Goal: Task Accomplishment & Management: Use online tool/utility

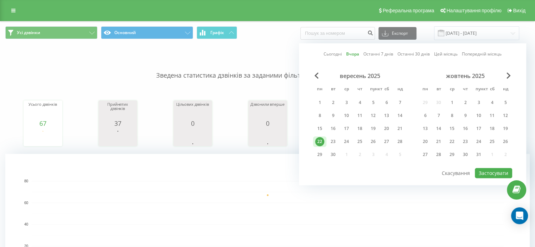
click at [331, 54] on font "Сьогодні" at bounding box center [333, 54] width 18 height 6
drag, startPoint x: 502, startPoint y: 170, endPoint x: 387, endPoint y: 6, distance: 200.8
click at [501, 170] on font "Застосувати" at bounding box center [494, 173] width 30 height 7
type input "[DATE] - [DATE]"
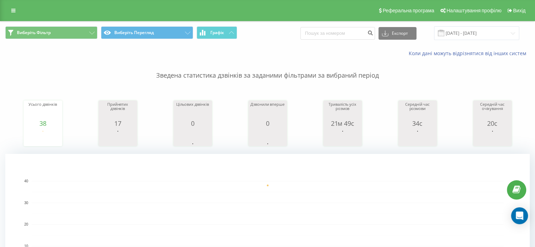
click at [523, 193] on link at bounding box center [516, 190] width 19 height 19
